Goal: Task Accomplishment & Management: Manage account settings

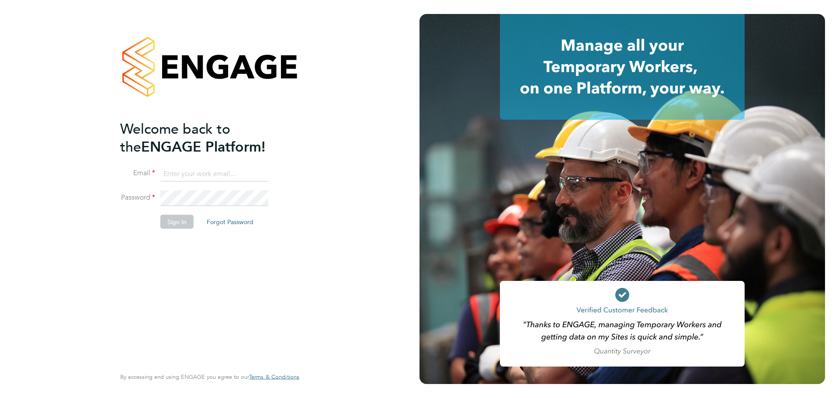
type input "jackie.howlett-Mason2@wates.co.uk"
click at [161, 301] on div "Welcome back to the ENGAGE Platform! Email jackie.howlett-Mason2@wates.co.uk Pa…" at bounding box center [205, 243] width 170 height 246
click at [180, 221] on button "Sign In" at bounding box center [176, 222] width 33 height 14
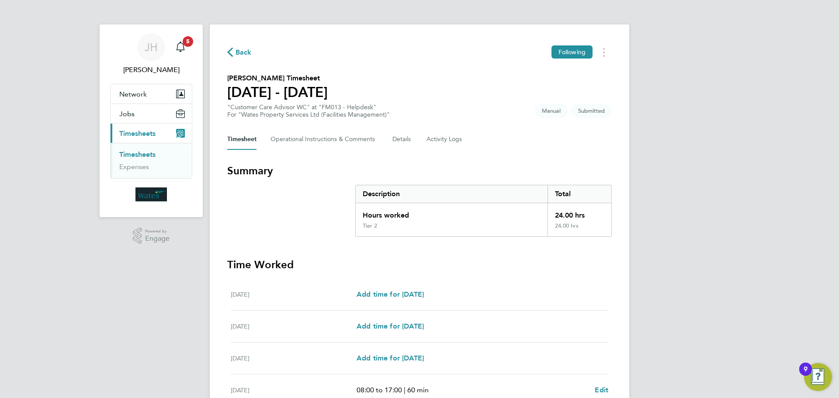
click at [140, 135] on span "Timesheets" at bounding box center [137, 133] width 36 height 8
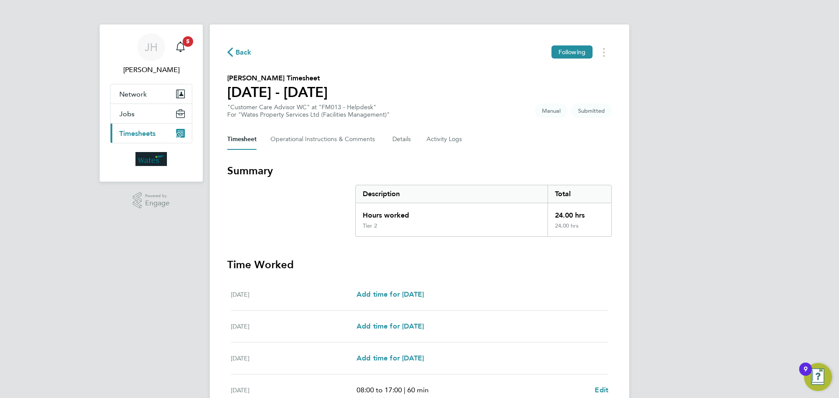
click at [140, 135] on span "Timesheets" at bounding box center [137, 133] width 36 height 8
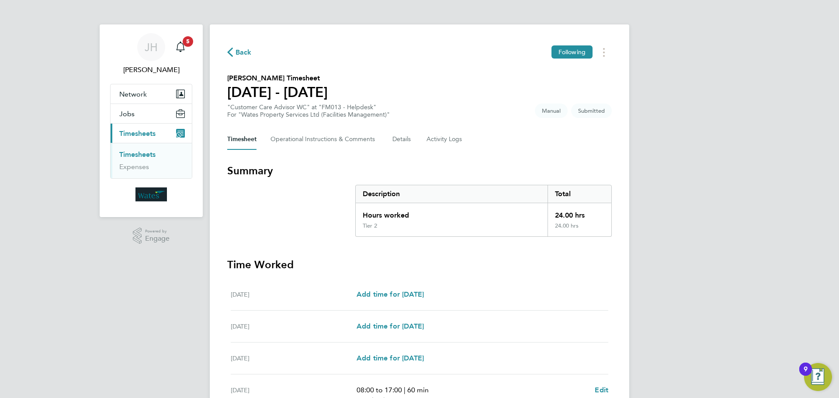
click at [140, 154] on link "Timesheets" at bounding box center [137, 154] width 36 height 8
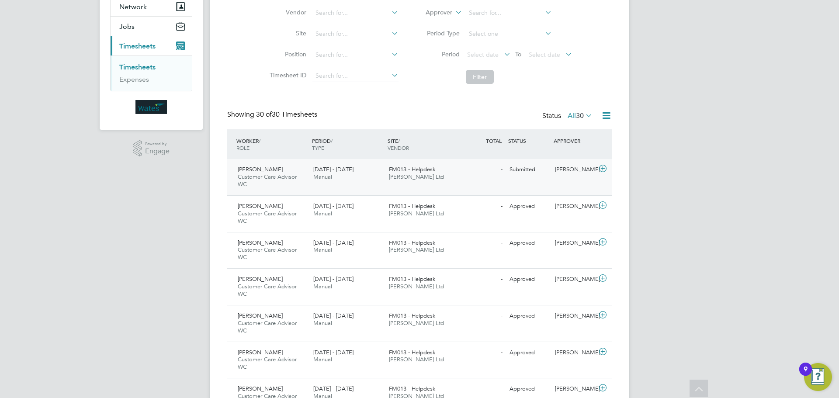
click at [464, 181] on div "[PERSON_NAME] Customer Care Advisor WC [DATE] - [DATE] [DATE] - [DATE] Manual F…" at bounding box center [419, 177] width 385 height 36
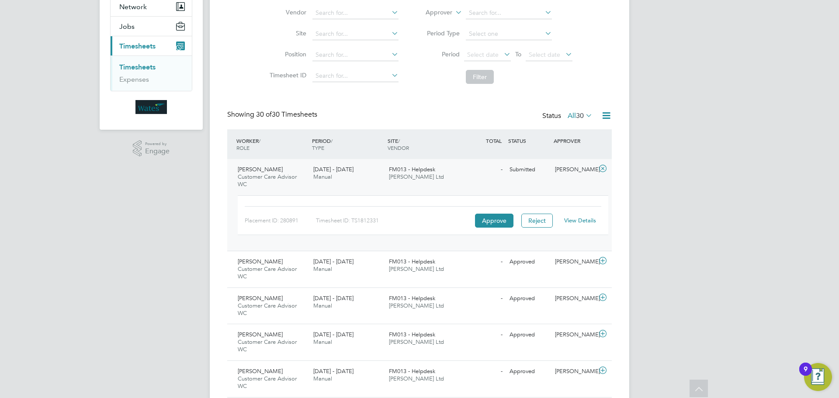
click at [590, 221] on link "View Details" at bounding box center [580, 220] width 32 height 7
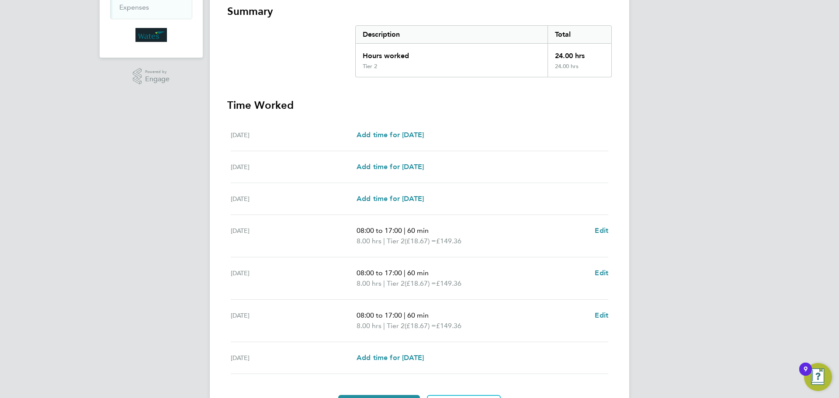
scroll to position [212, 0]
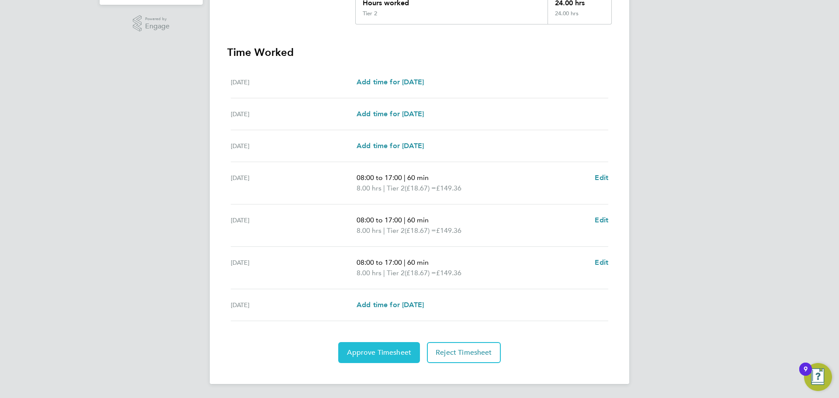
click at [354, 356] on span "Approve Timesheet" at bounding box center [379, 352] width 64 height 9
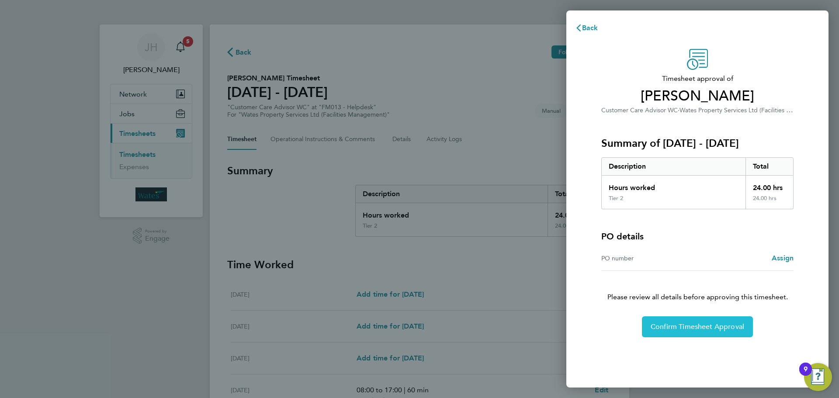
click at [684, 329] on span "Confirm Timesheet Approval" at bounding box center [698, 326] width 94 height 9
